Goal: Task Accomplishment & Management: Use online tool/utility

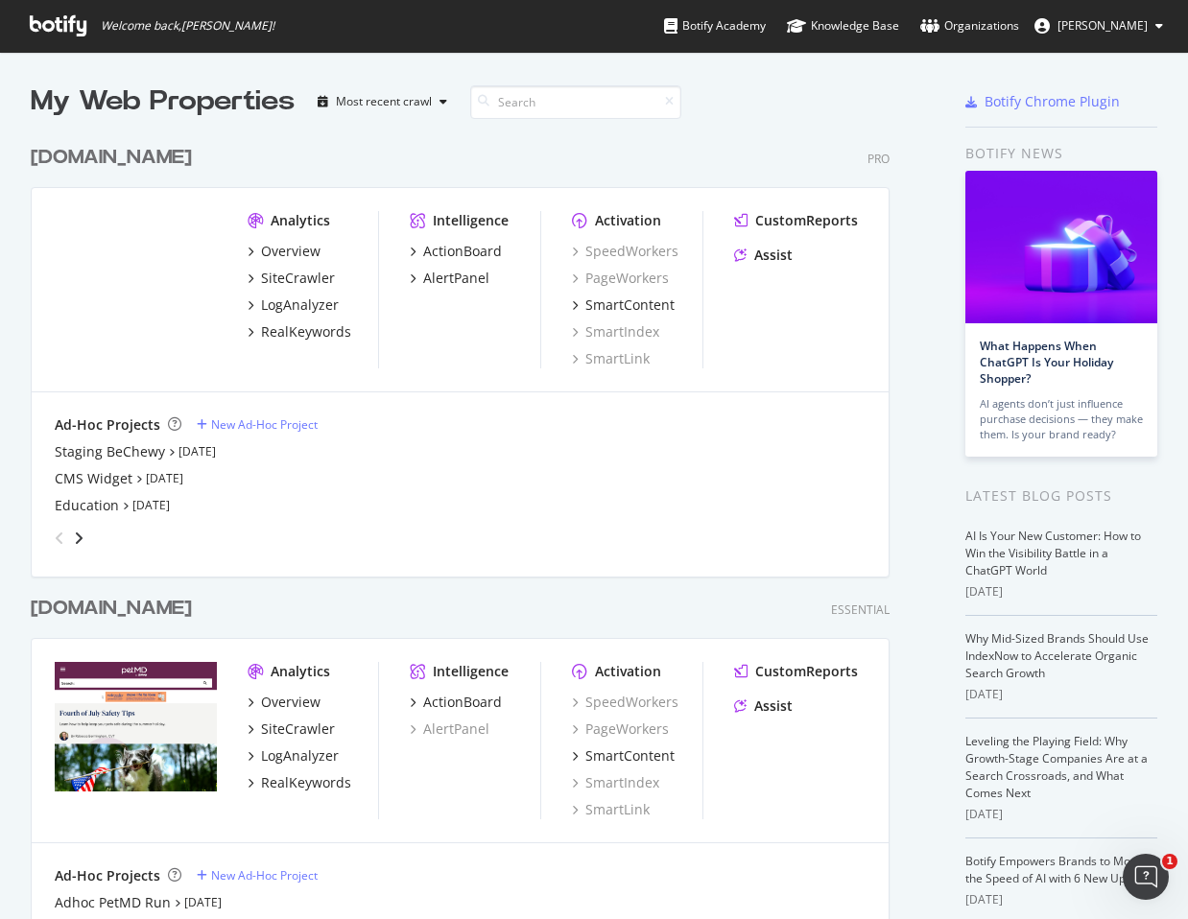
scroll to position [905, 1159]
click at [292, 271] on div "SiteCrawler" at bounding box center [298, 278] width 74 height 19
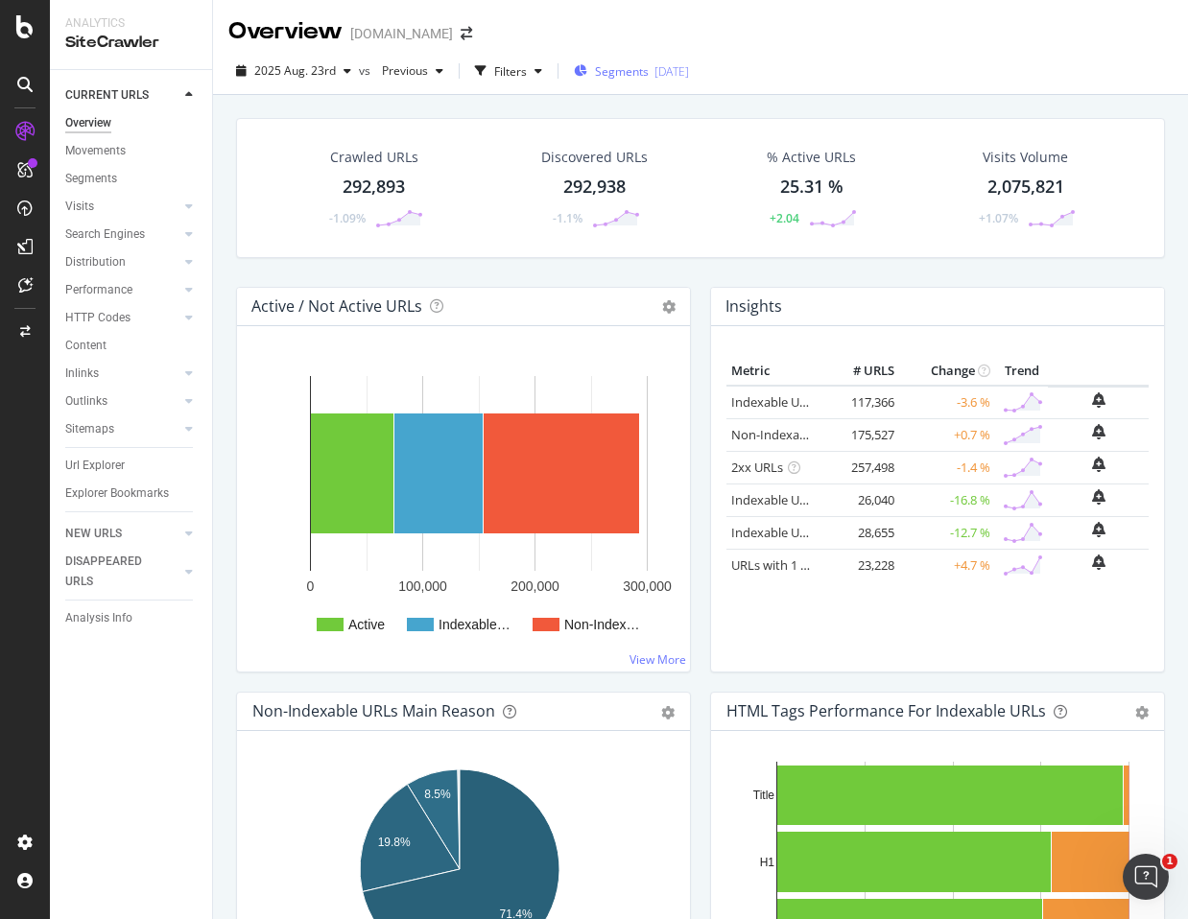
click at [602, 71] on span "Segments" at bounding box center [622, 71] width 54 height 16
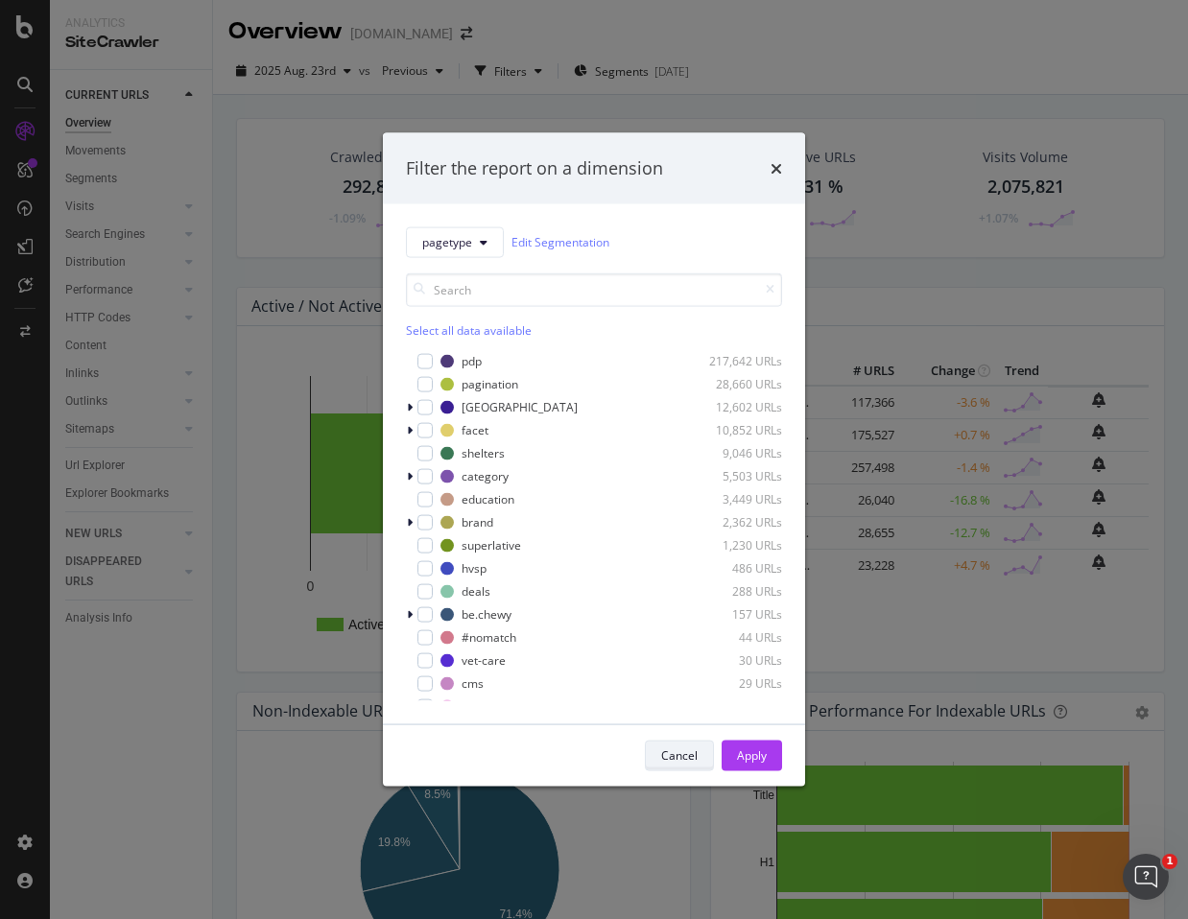
click at [677, 755] on div "Cancel" at bounding box center [679, 755] width 36 height 16
